Goal: Information Seeking & Learning: Learn about a topic

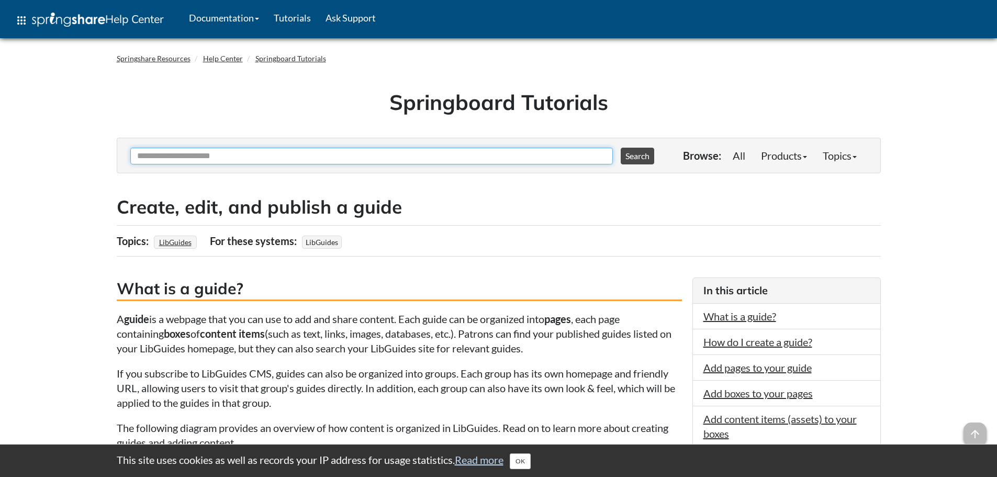
click at [160, 152] on input "Ask Another Question" at bounding box center [371, 156] width 483 height 17
click at [186, 158] on input "Ask Another Question" at bounding box center [371, 156] width 483 height 17
type input "**********"
click at [621, 148] on button "Search" at bounding box center [638, 156] width 34 height 17
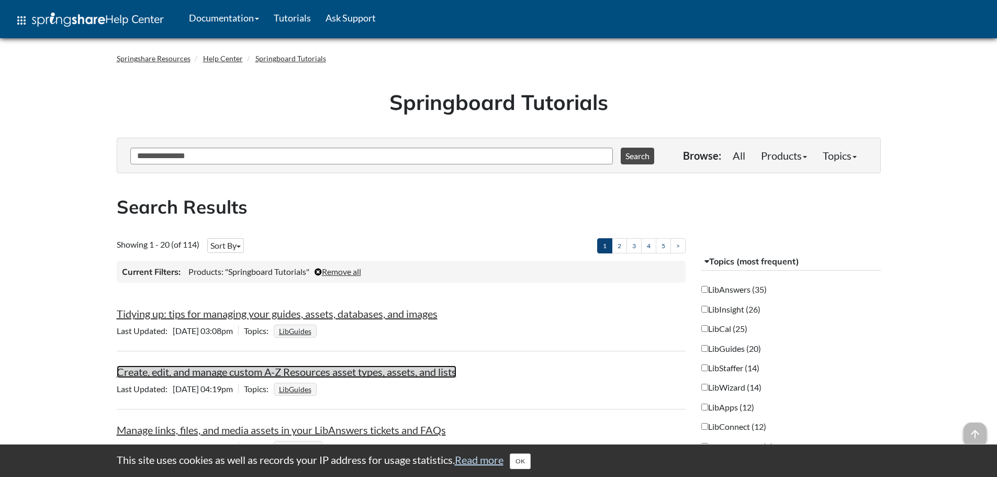
click at [310, 375] on link "Create, edit, and manage custom A-Z Resources asset types, assets, and lists" at bounding box center [287, 371] width 340 height 13
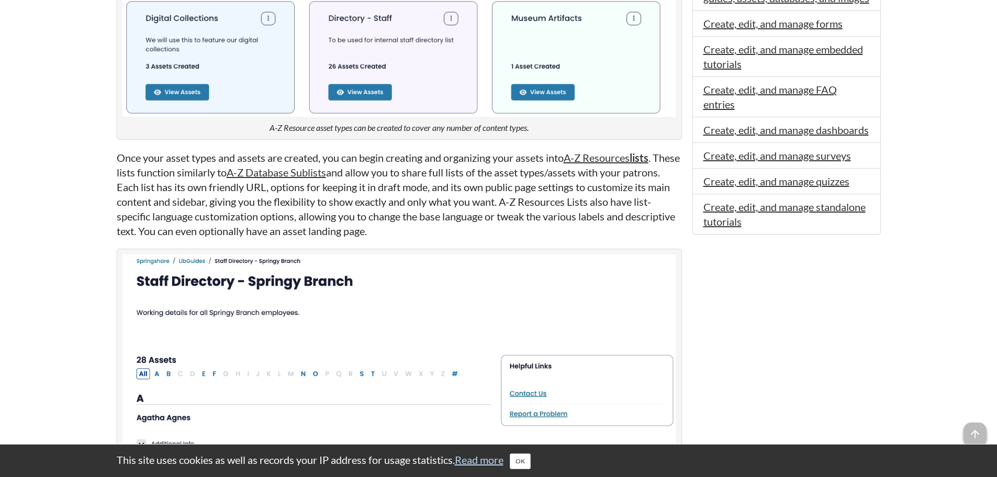
scroll to position [419, 0]
